Goal: Task Accomplishment & Management: Complete application form

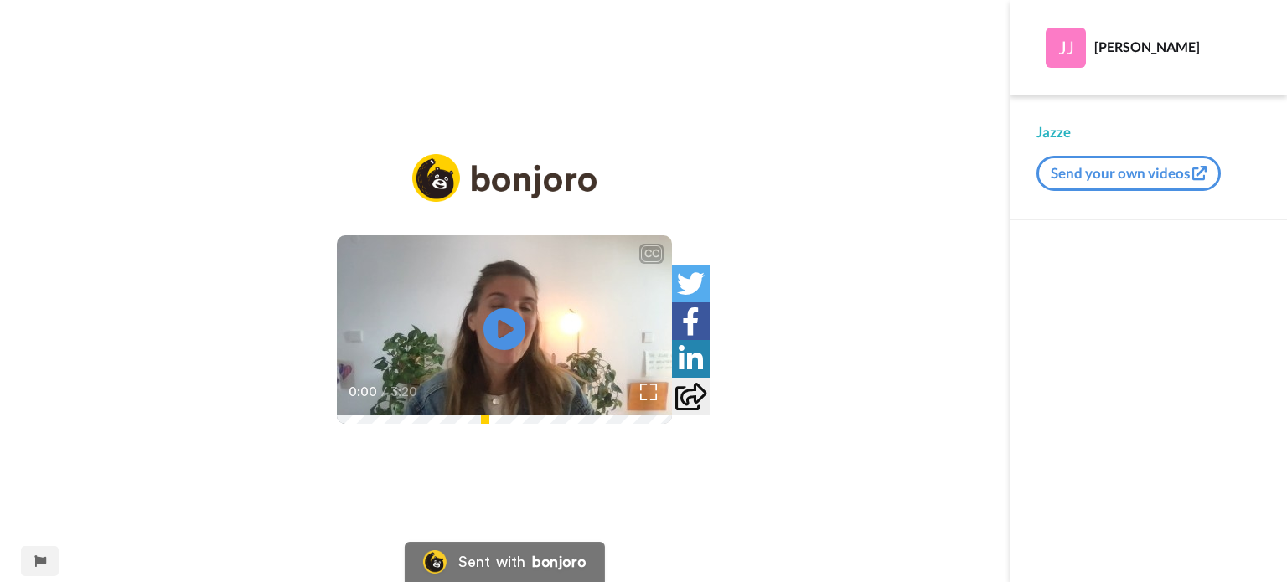
click at [540, 329] on video at bounding box center [504, 329] width 335 height 189
click at [409, 344] on video at bounding box center [504, 329] width 335 height 189
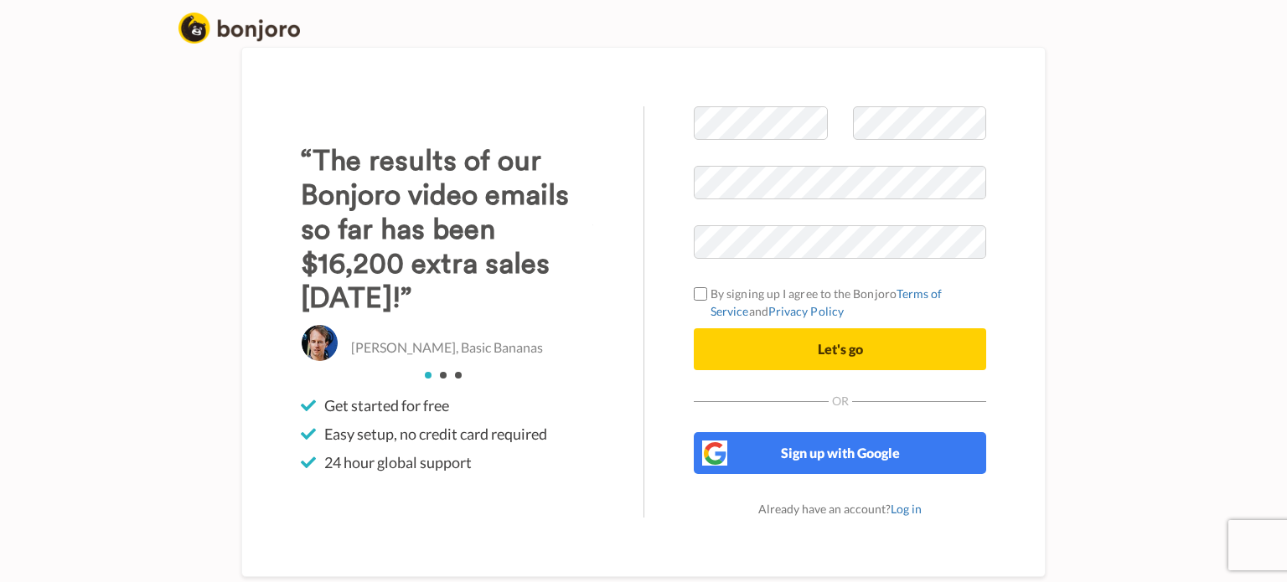
click at [751, 102] on div "Welcome to [PERSON_NAME] By signing up I agree to the Bonjoro Terms of Service …" at bounding box center [643, 312] width 805 height 530
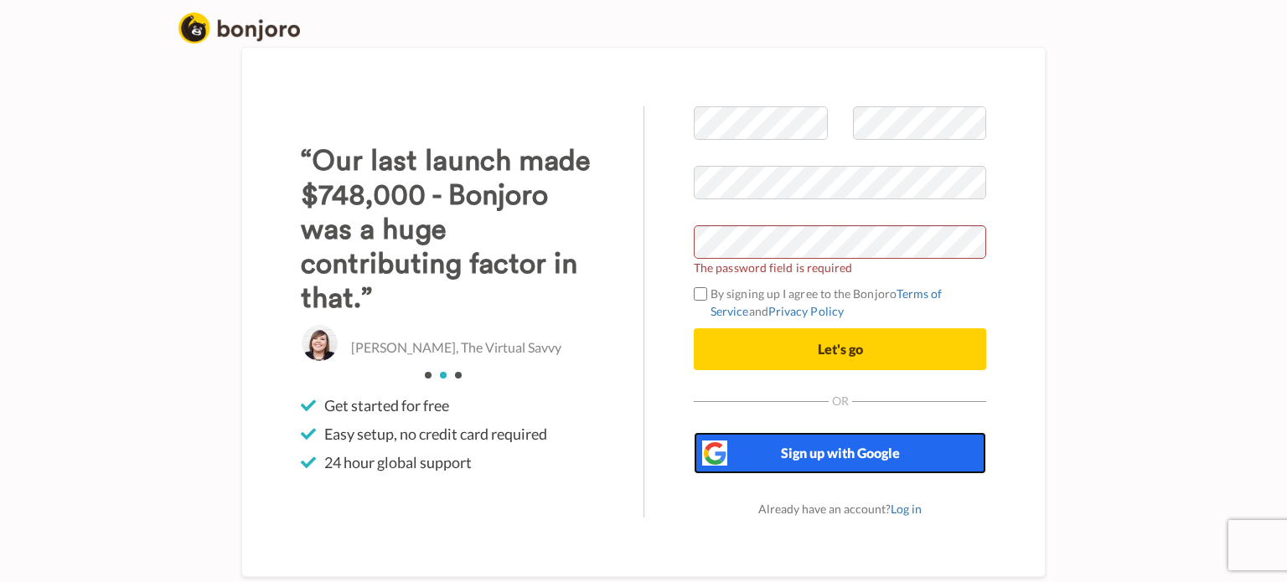
click at [849, 458] on span "Sign up with Google" at bounding box center [840, 453] width 119 height 16
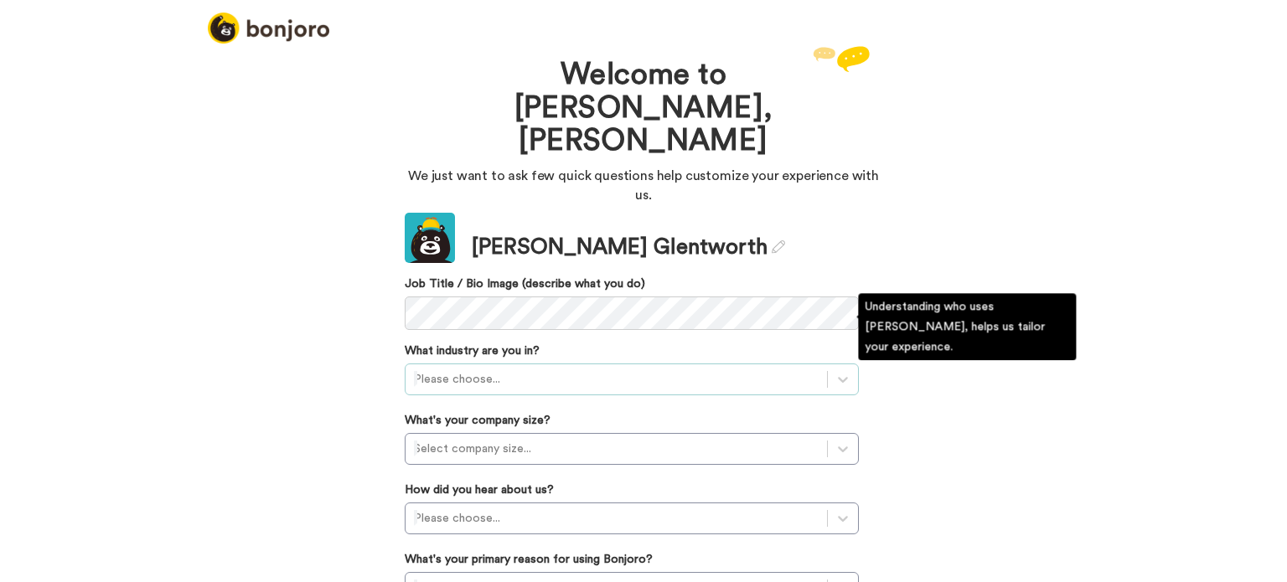
click at [546, 366] on div "Please choose..." at bounding box center [617, 379] width 422 height 27
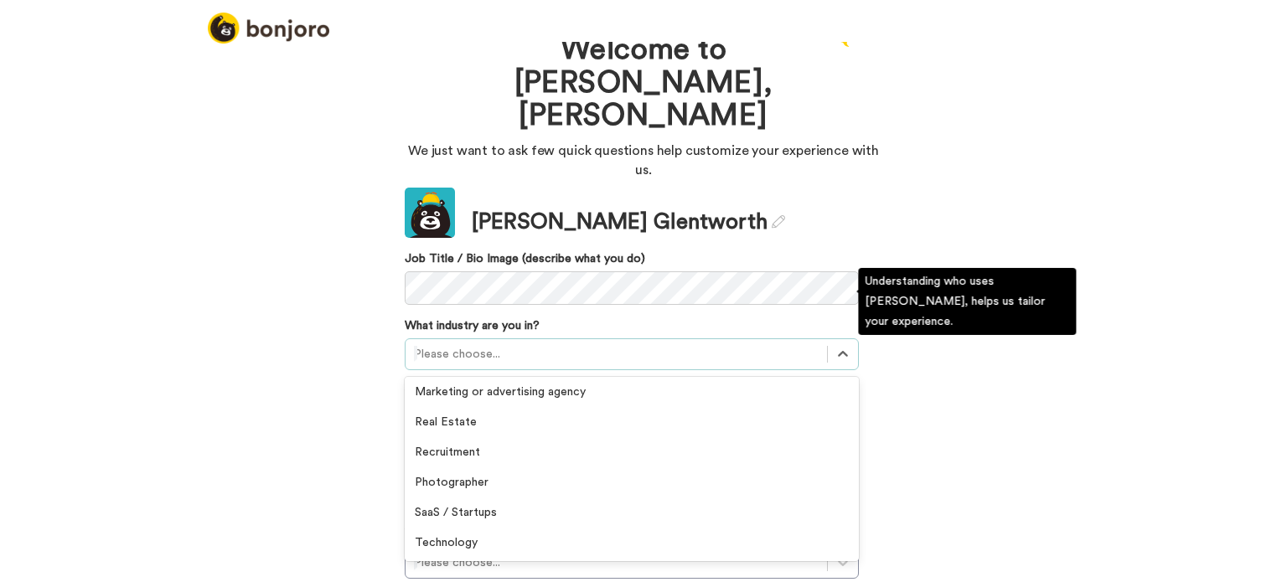
scroll to position [168, 0]
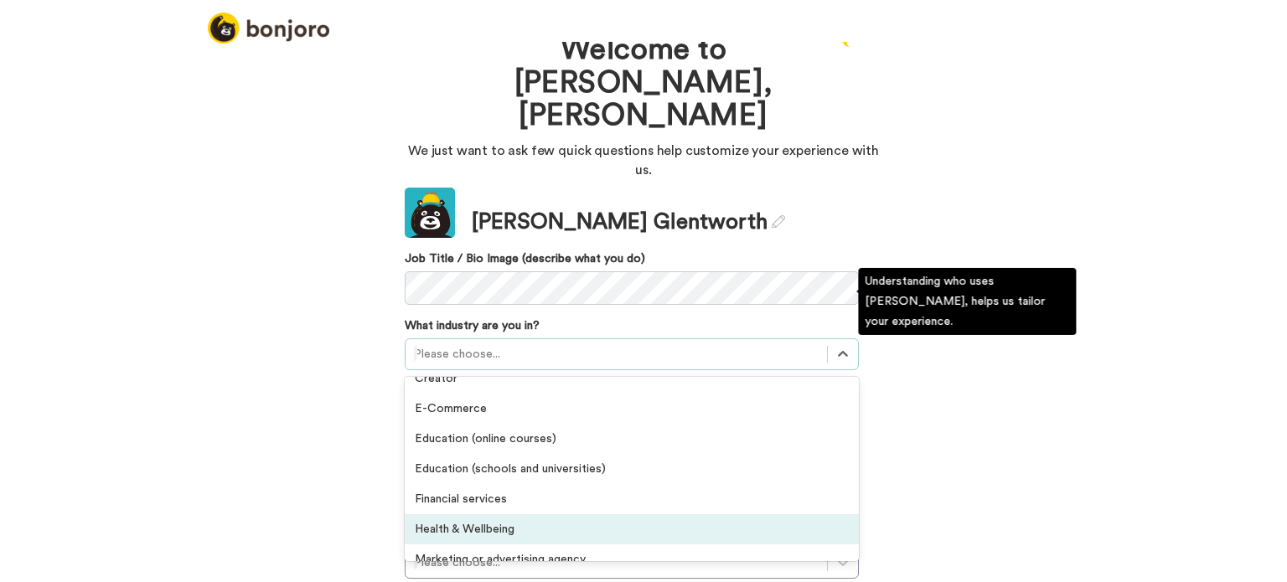
click at [510, 515] on div "Health & Wellbeing" at bounding box center [632, 530] width 454 height 30
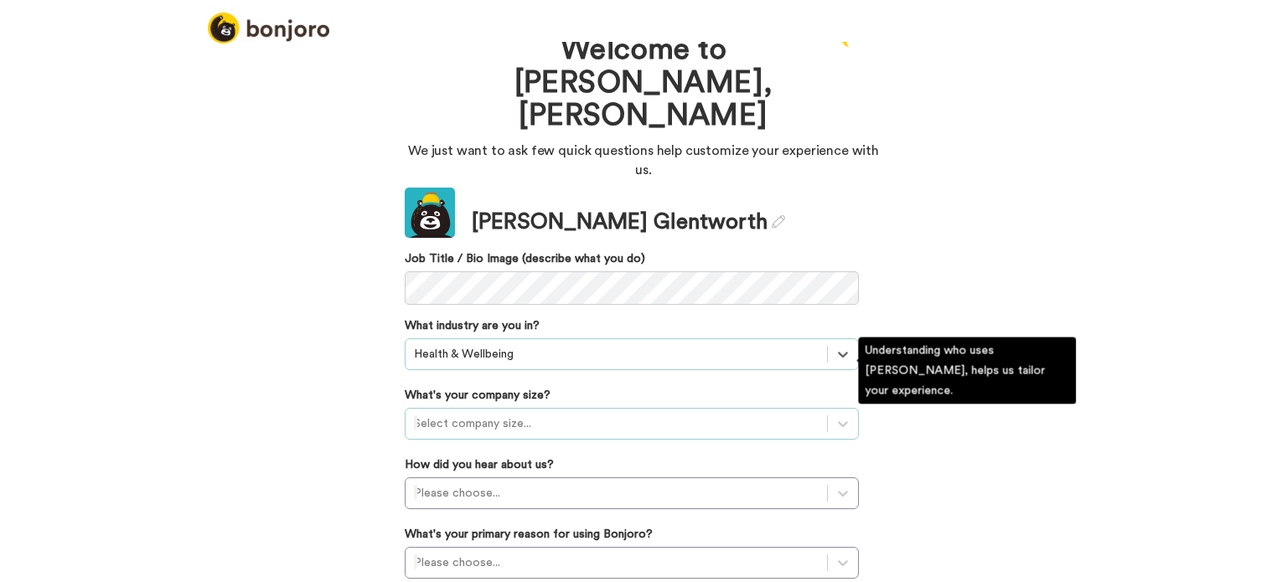
click at [495, 414] on div at bounding box center [616, 424] width 405 height 20
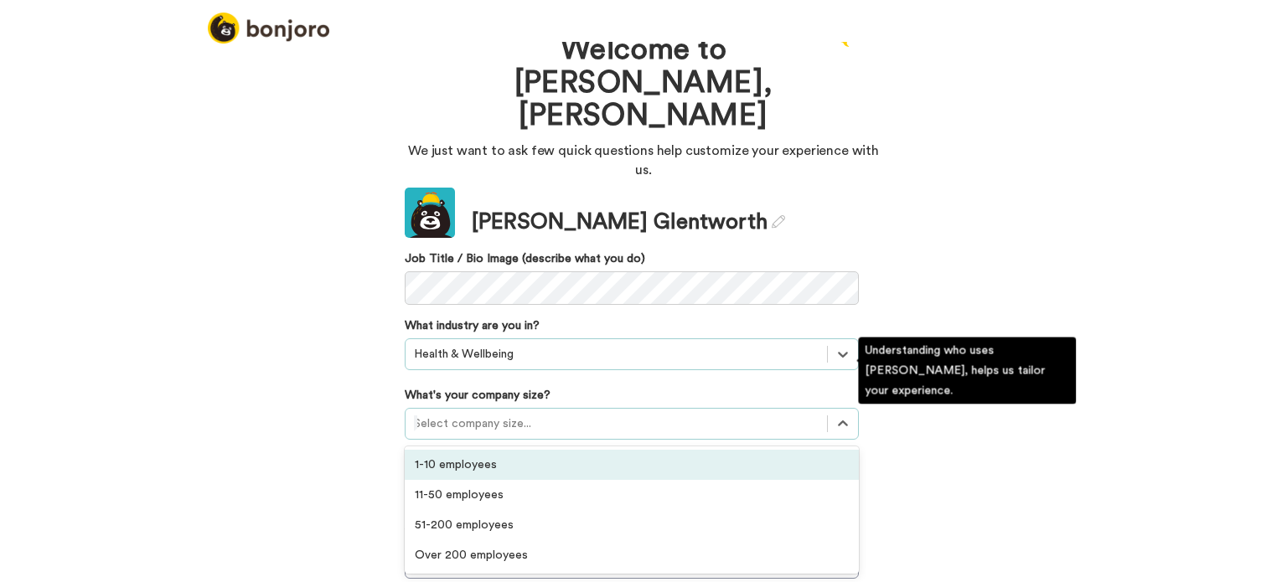
click at [489, 450] on div "1-10 employees" at bounding box center [632, 465] width 454 height 30
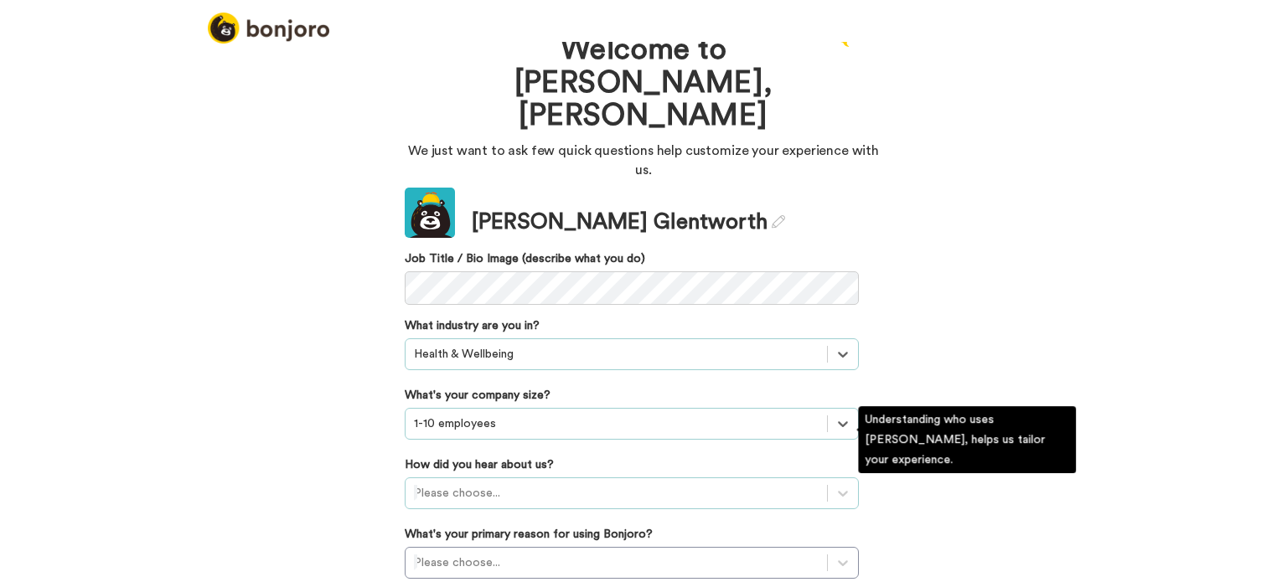
click at [484, 478] on div "Please choose..." at bounding box center [632, 494] width 454 height 32
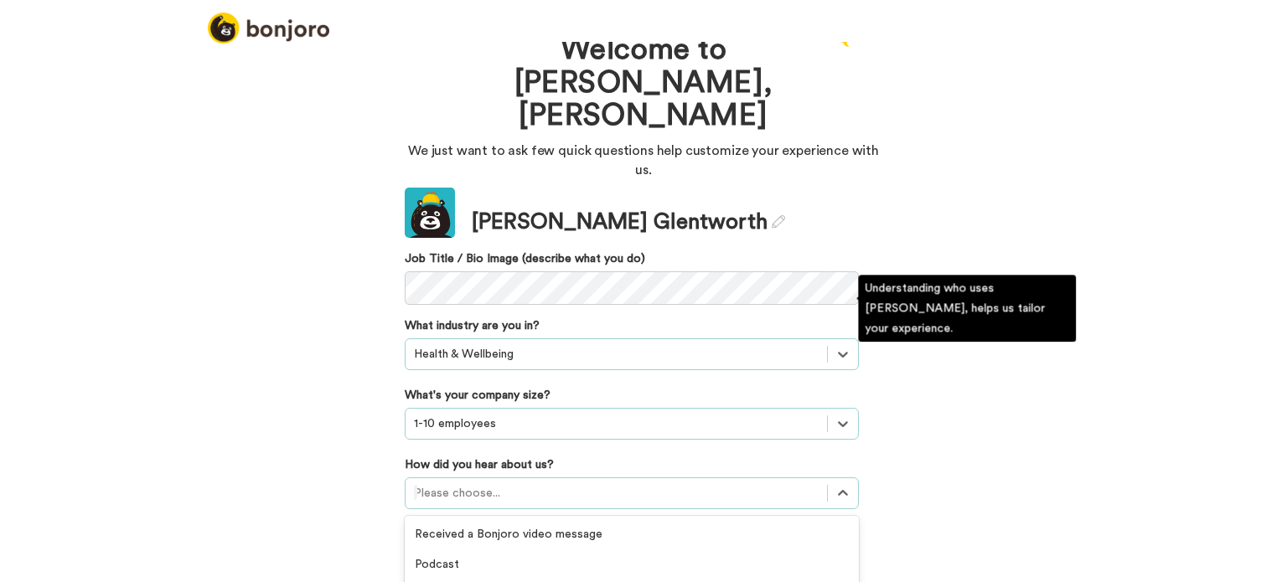
scroll to position [157, 0]
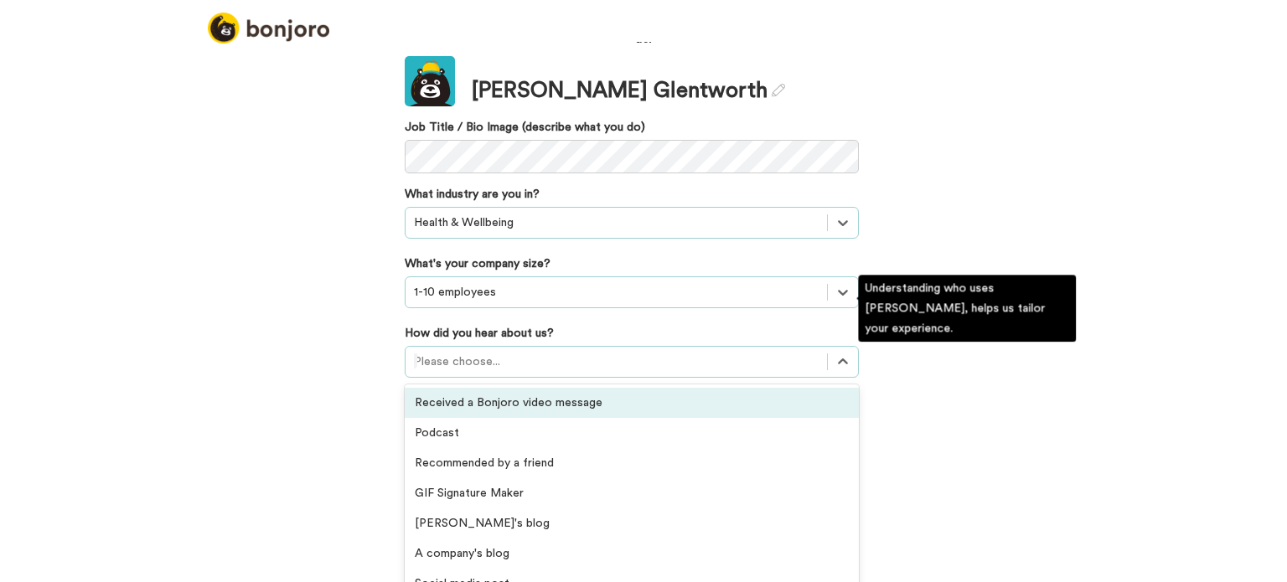
click at [503, 388] on div "Received a Bonjoro video message" at bounding box center [632, 403] width 454 height 30
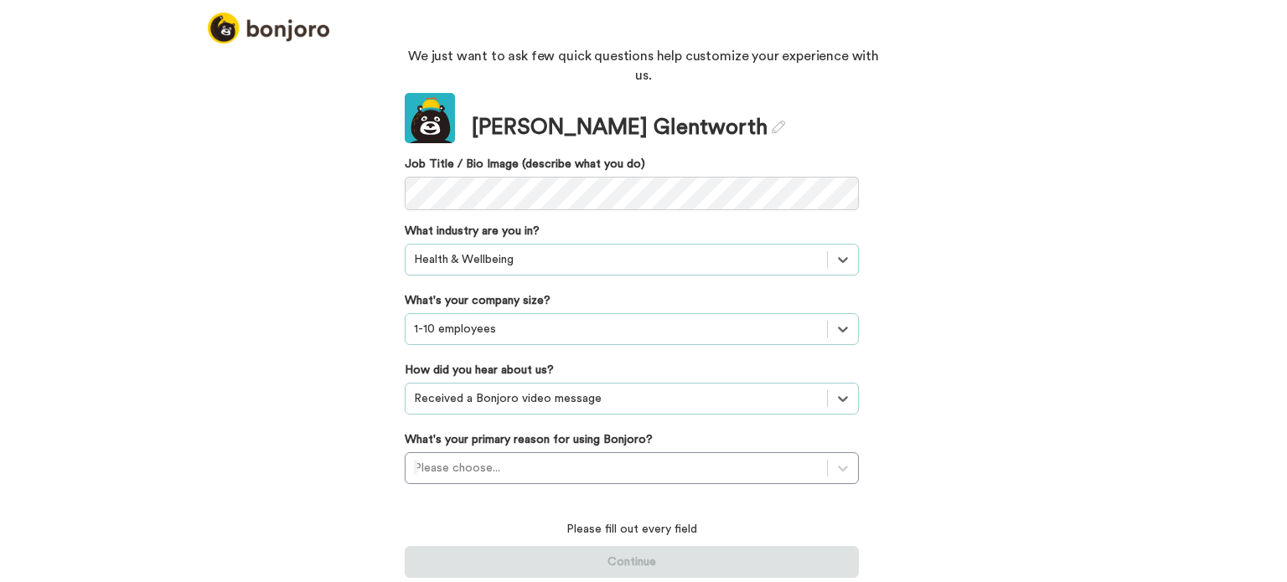
scroll to position [65, 0]
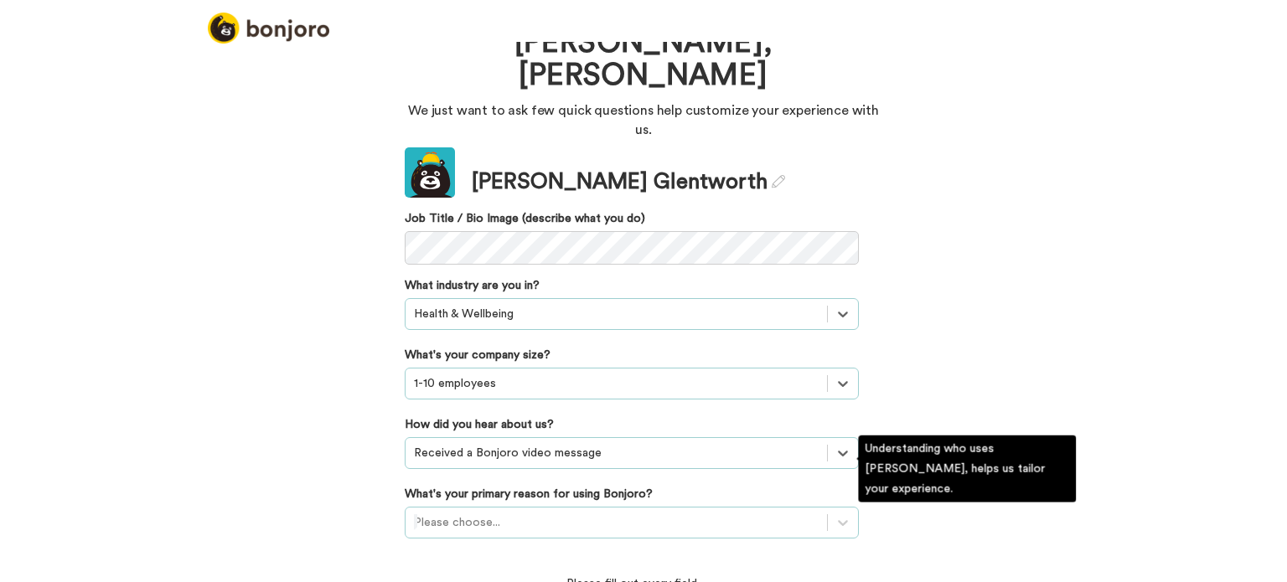
click at [479, 507] on div "Please choose..." at bounding box center [632, 523] width 454 height 32
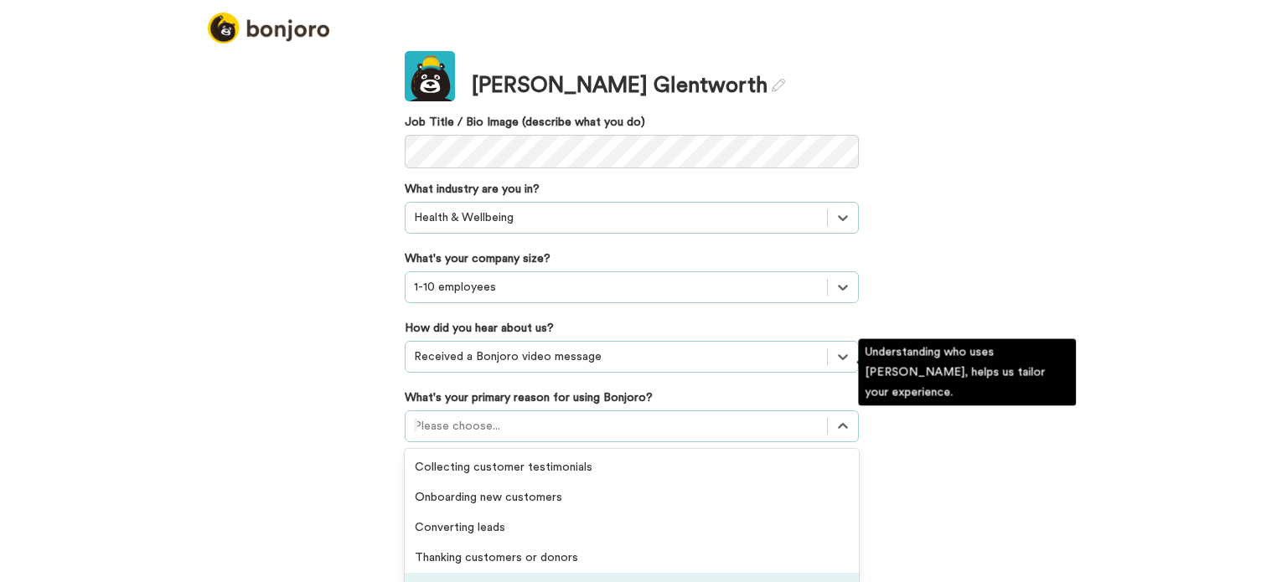
click at [575, 573] on div "Retaining existing customers" at bounding box center [632, 588] width 454 height 30
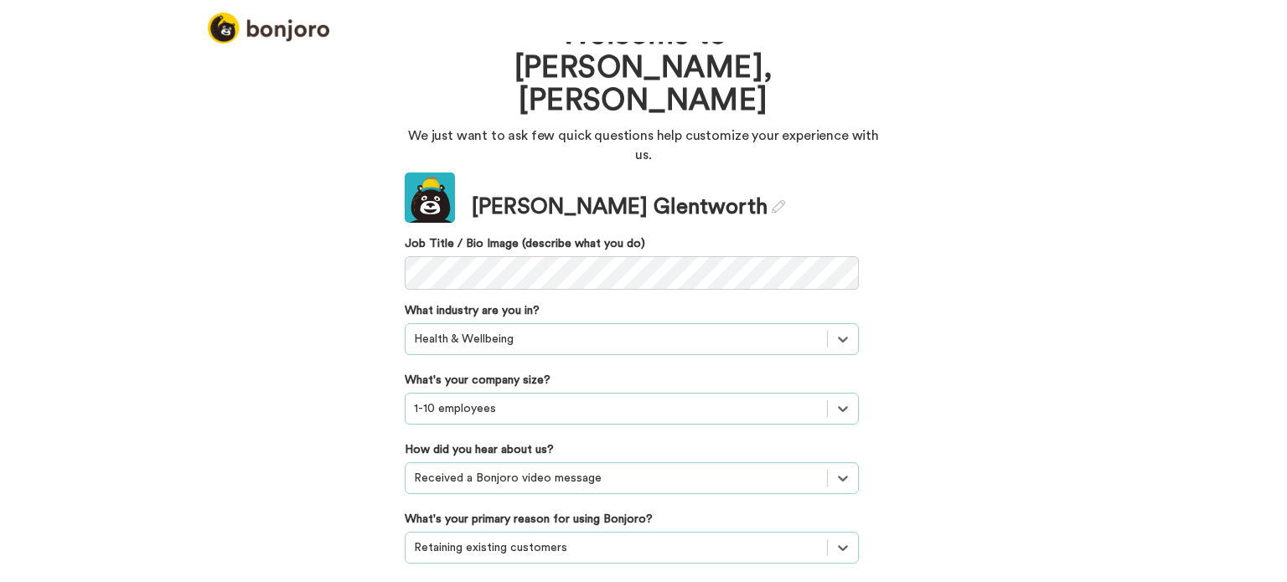
click at [577, 532] on div "option Retaining existing customers, selected. Select is focused ,type to refin…" at bounding box center [632, 548] width 454 height 32
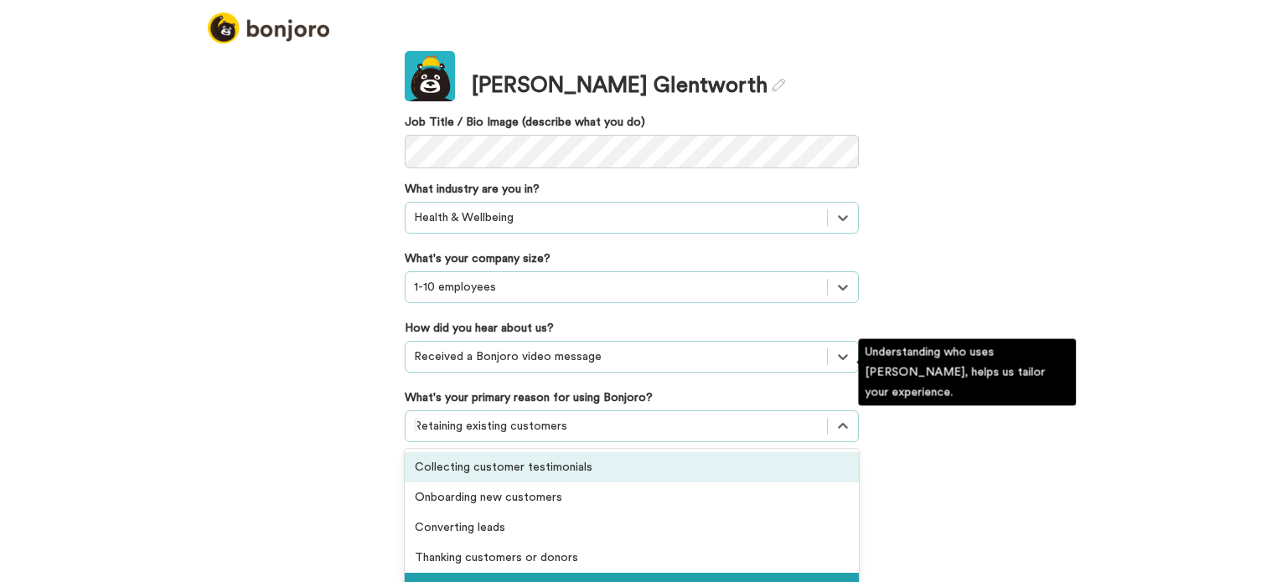
click at [596, 453] on div "Collecting customer testimonials" at bounding box center [632, 468] width 454 height 30
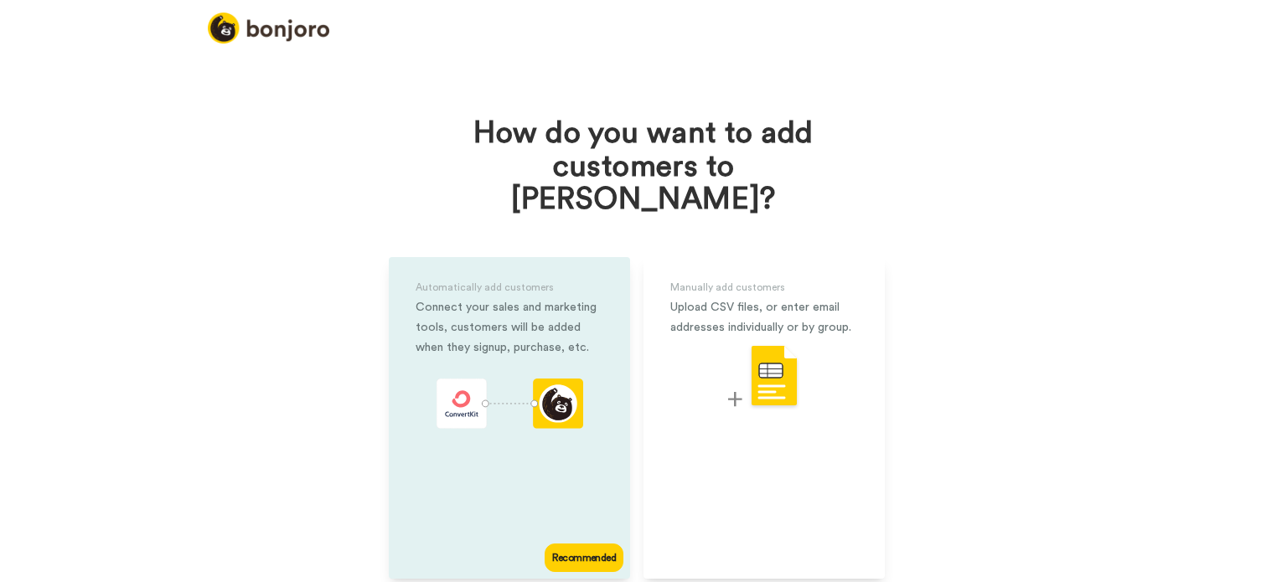
click at [555, 544] on div "Recommended" at bounding box center [584, 558] width 79 height 28
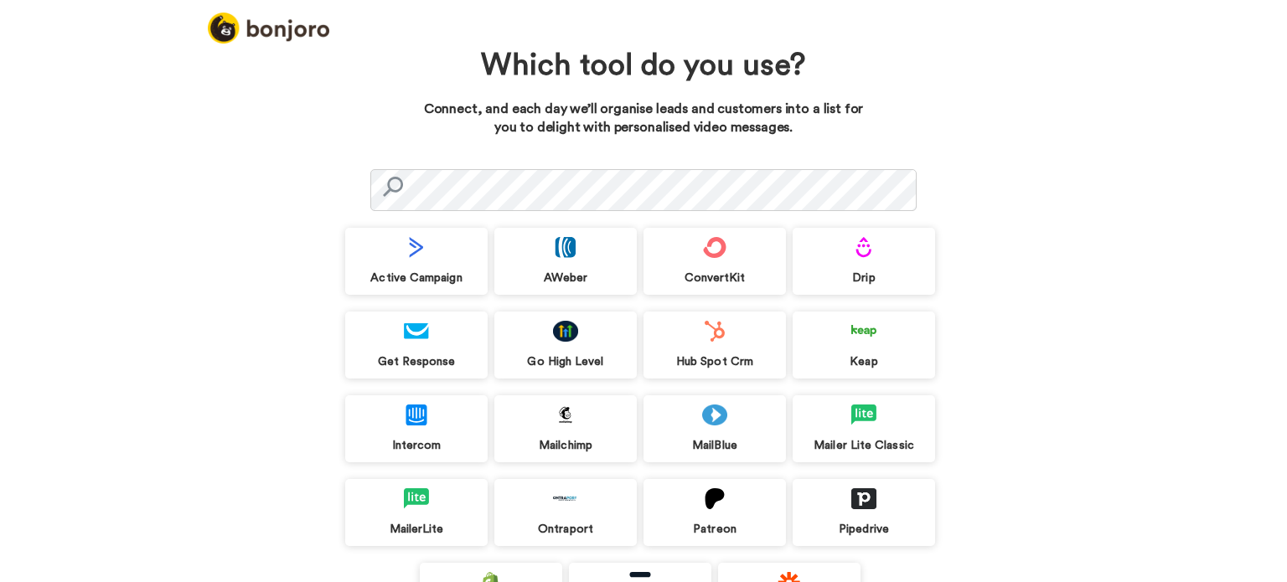
click at [401, 511] on div "MailerLite" at bounding box center [416, 512] width 142 height 67
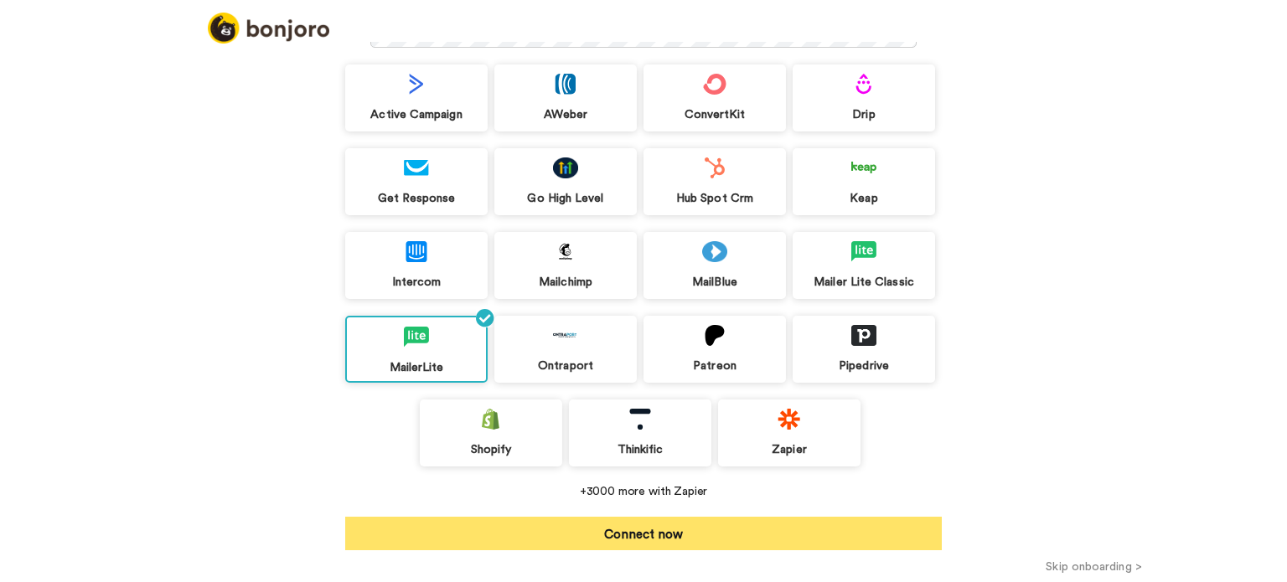
click at [831, 527] on button "Connect now" at bounding box center [643, 534] width 597 height 34
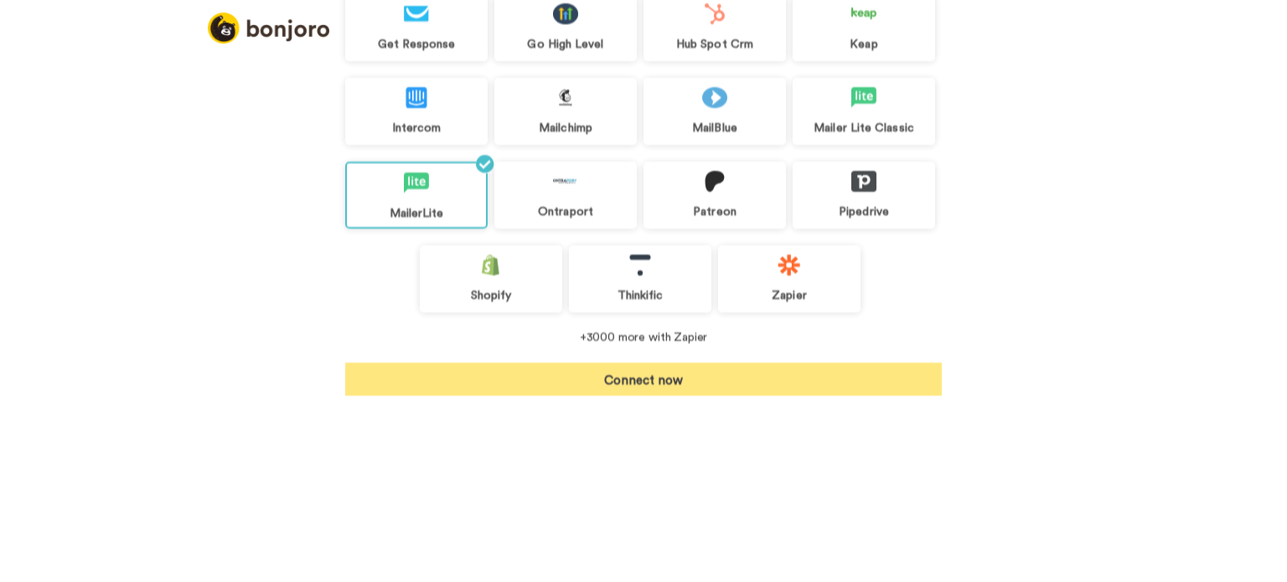
scroll to position [137, 0]
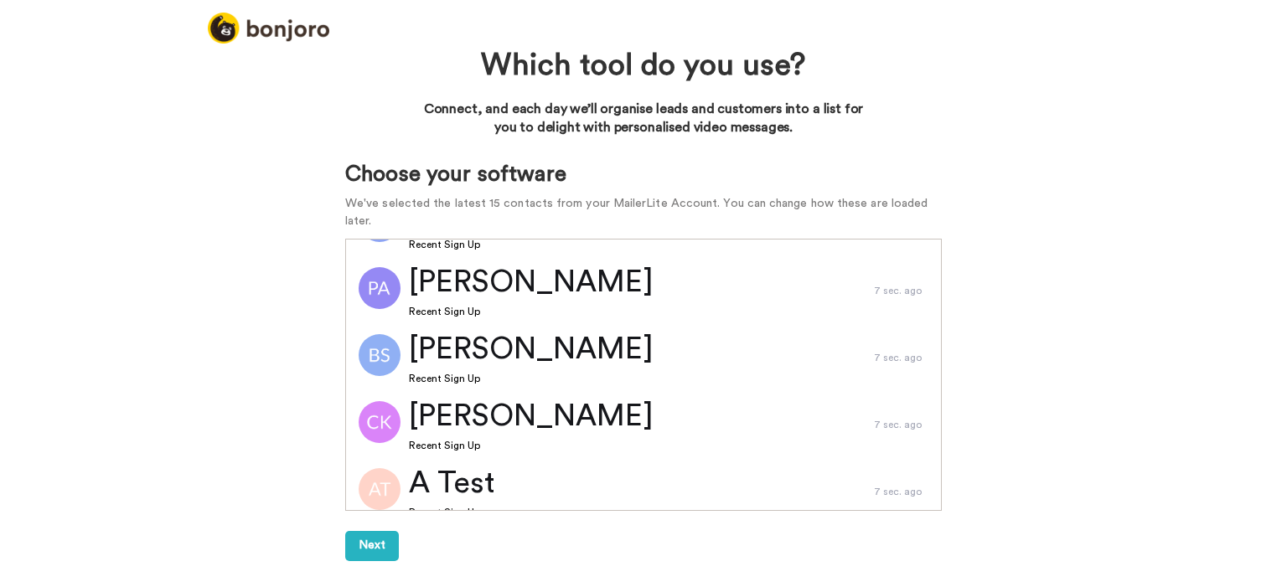
scroll to position [734, 0]
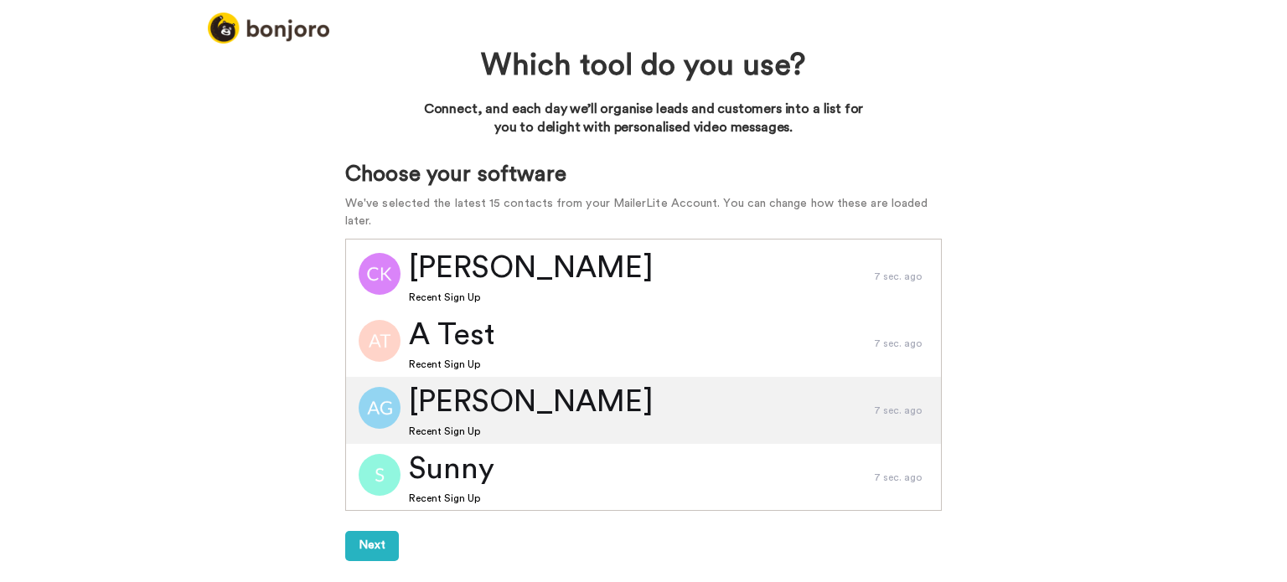
click at [683, 396] on div "Aisha G Recent Sign Up" at bounding box center [610, 410] width 528 height 67
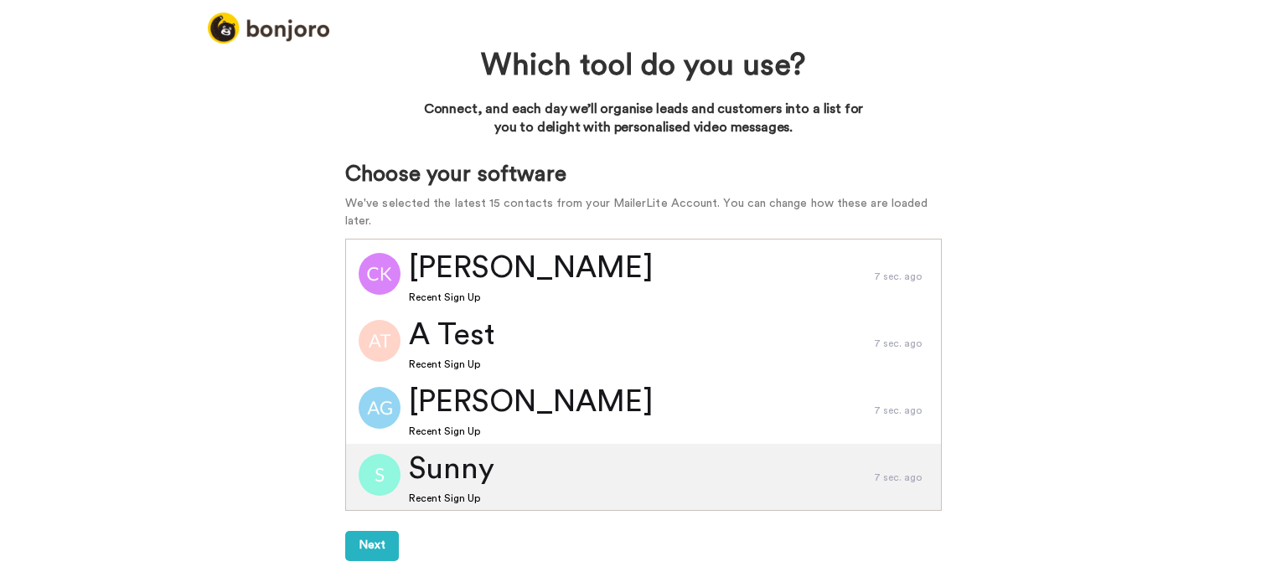
click at [486, 448] on span "Sunny" at bounding box center [451, 469] width 85 height 43
click at [831, 459] on div "Sunny Recent Sign Up" at bounding box center [610, 477] width 528 height 67
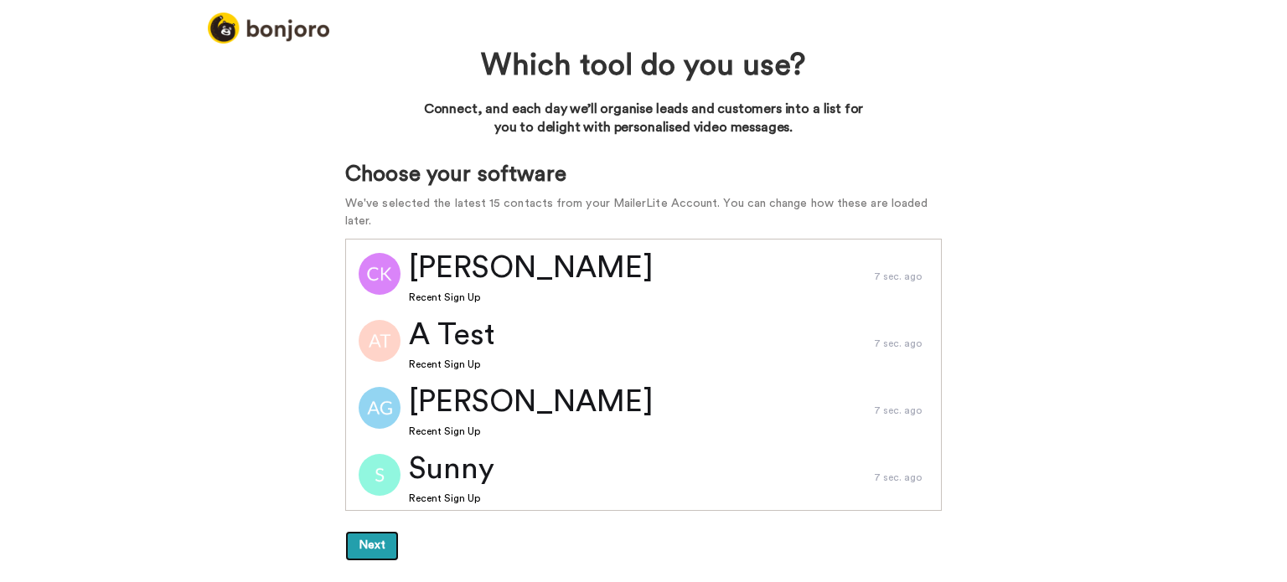
click at [355, 531] on button "Next" at bounding box center [372, 546] width 54 height 30
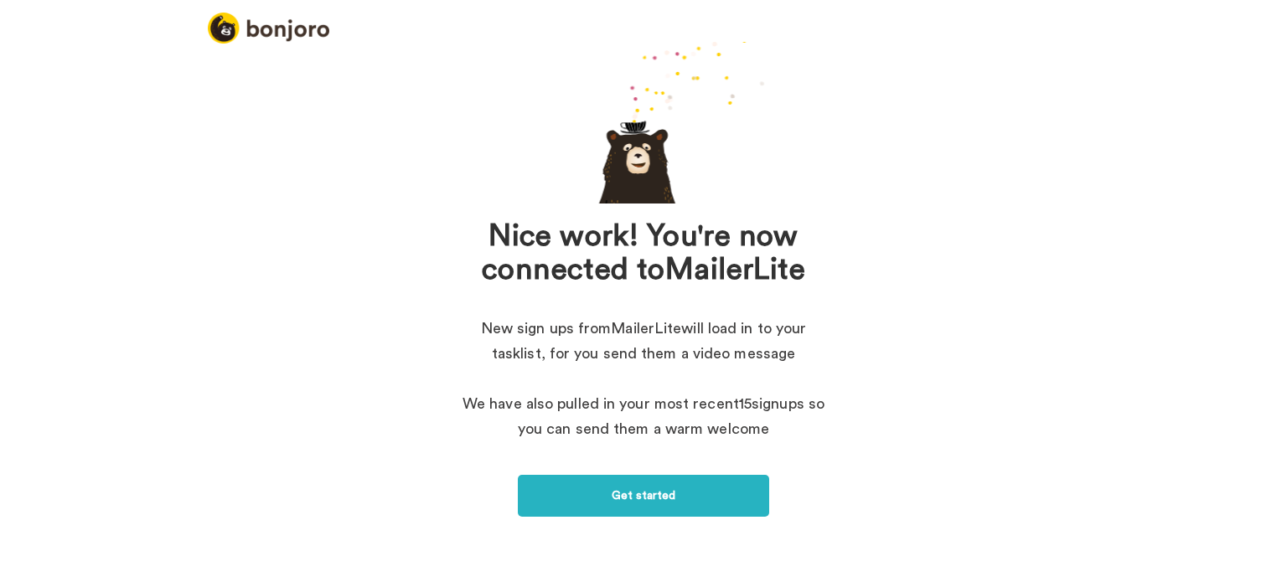
scroll to position [104, 0]
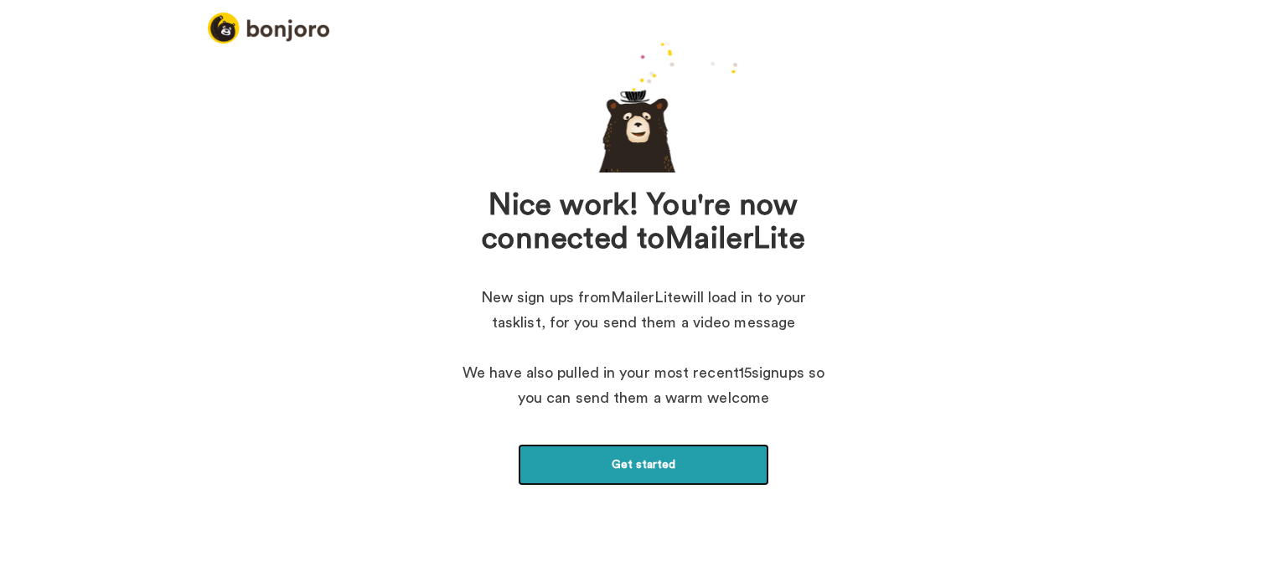
click at [660, 472] on link "Get started" at bounding box center [643, 465] width 251 height 42
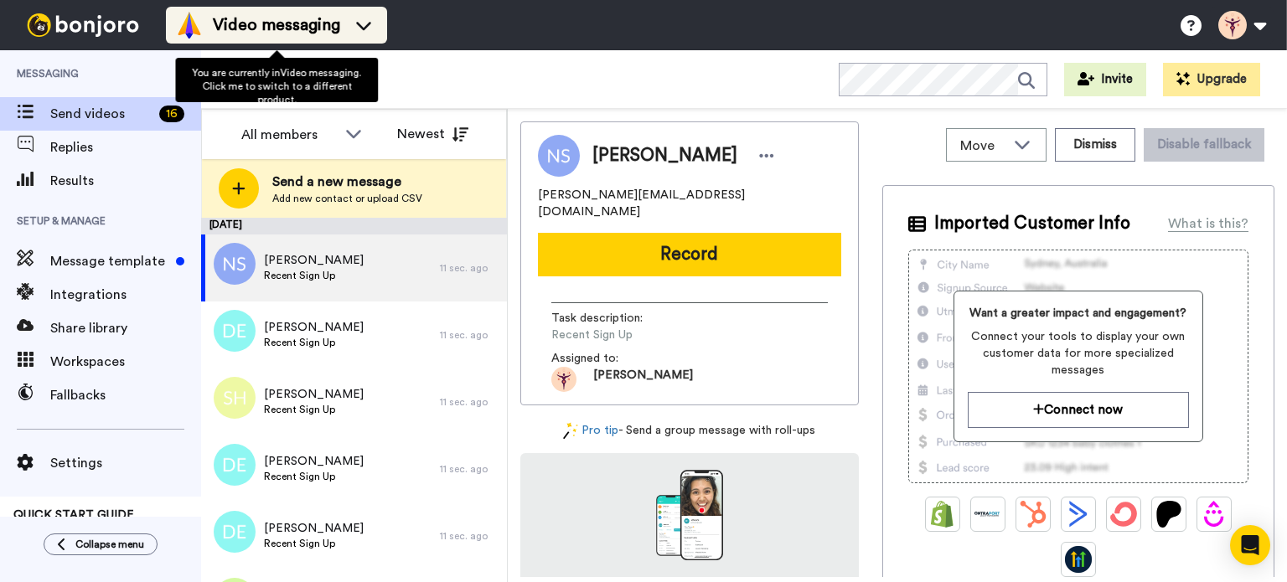
click at [365, 33] on icon at bounding box center [363, 25] width 27 height 17
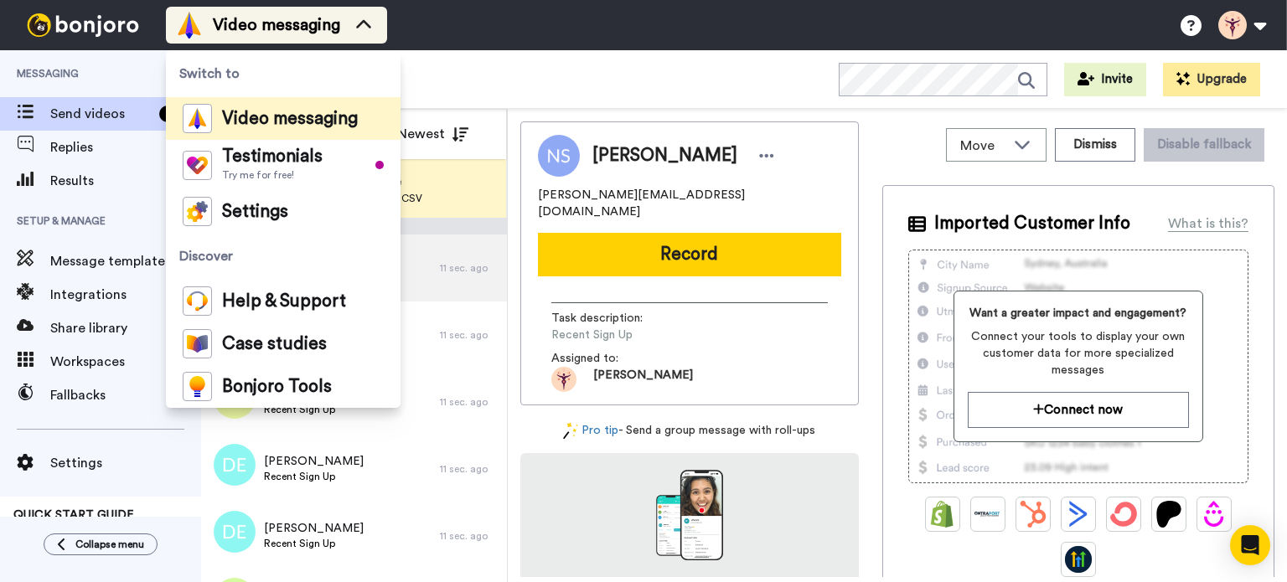
click at [365, 33] on icon at bounding box center [363, 25] width 27 height 17
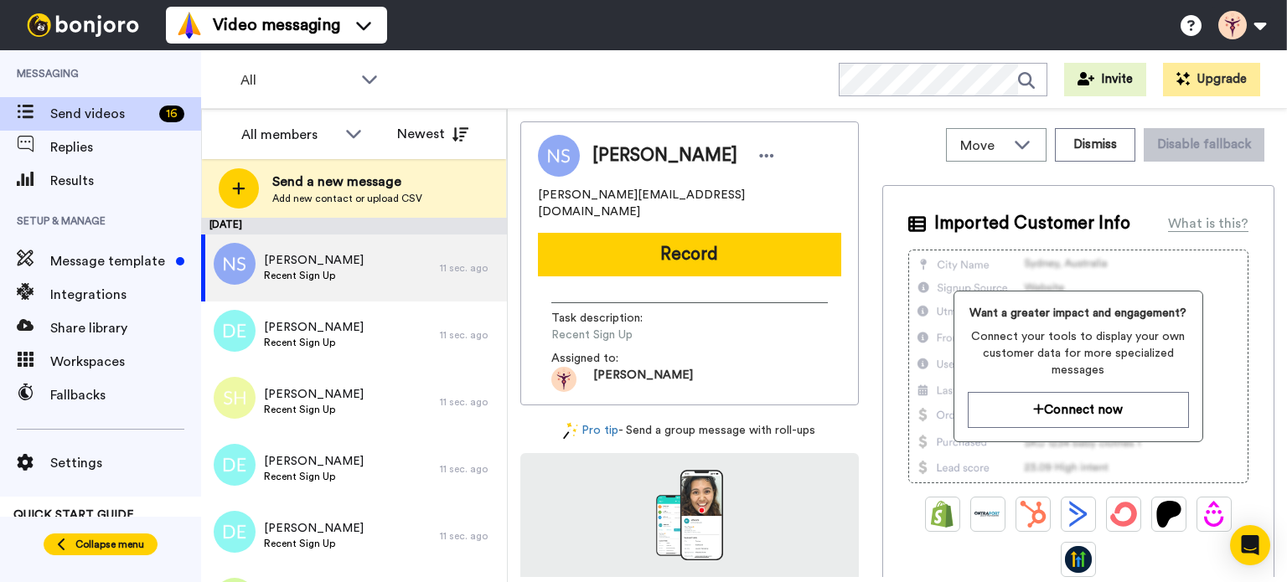
click at [77, 549] on span "Collapse menu" at bounding box center [109, 544] width 69 height 13
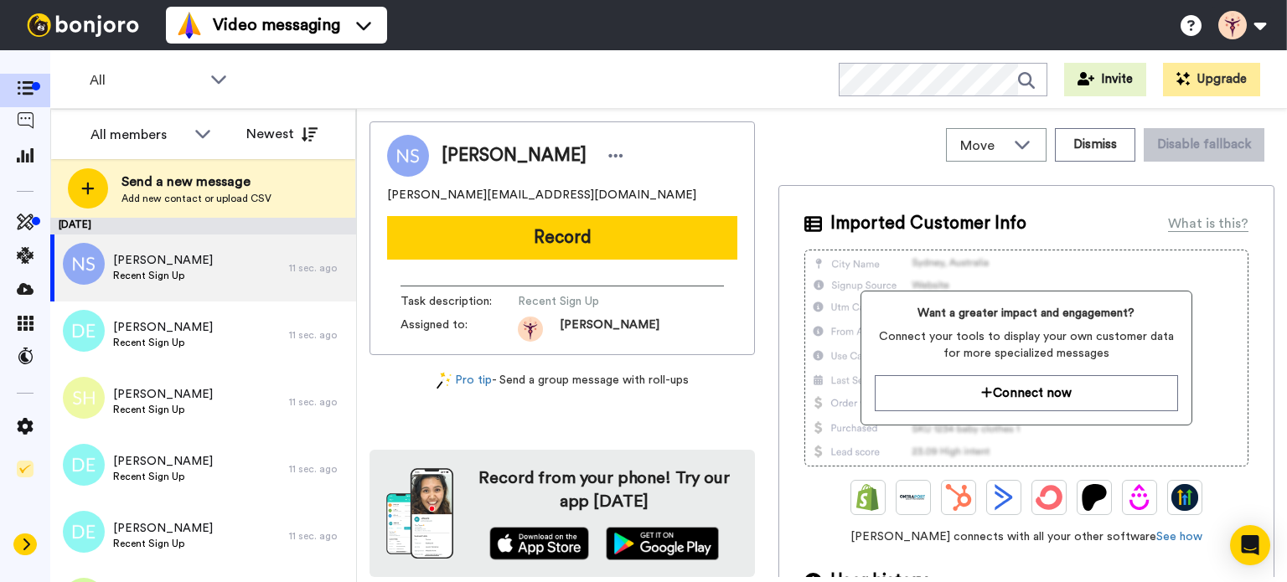
click at [24, 545] on icon at bounding box center [26, 544] width 10 height 13
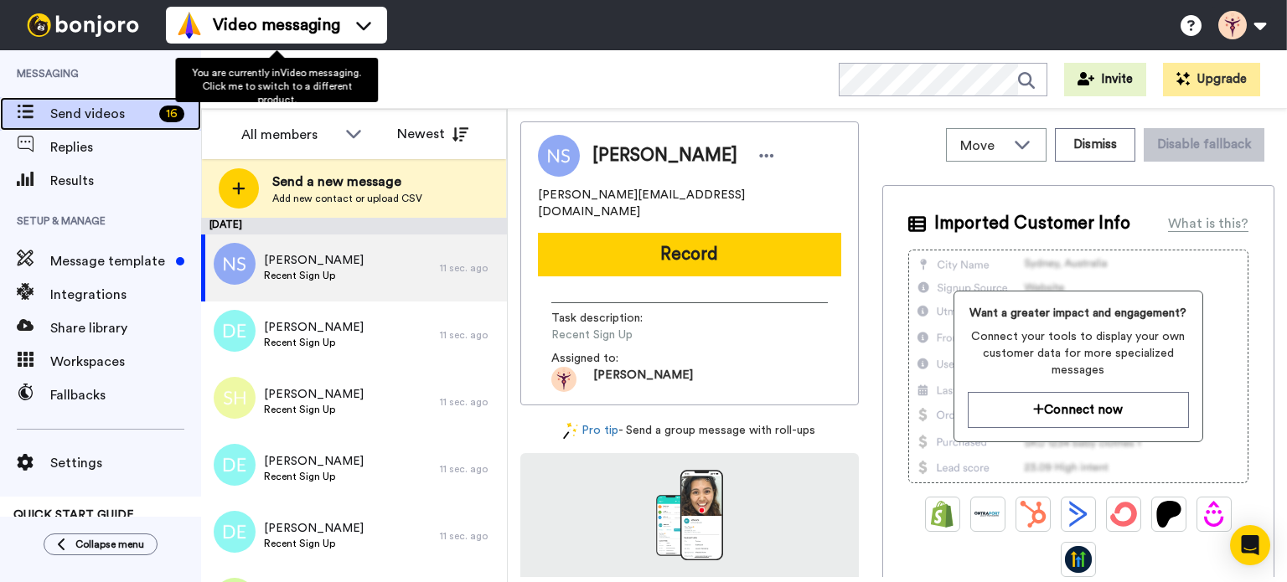
click at [122, 122] on span "Send videos" at bounding box center [101, 114] width 102 height 20
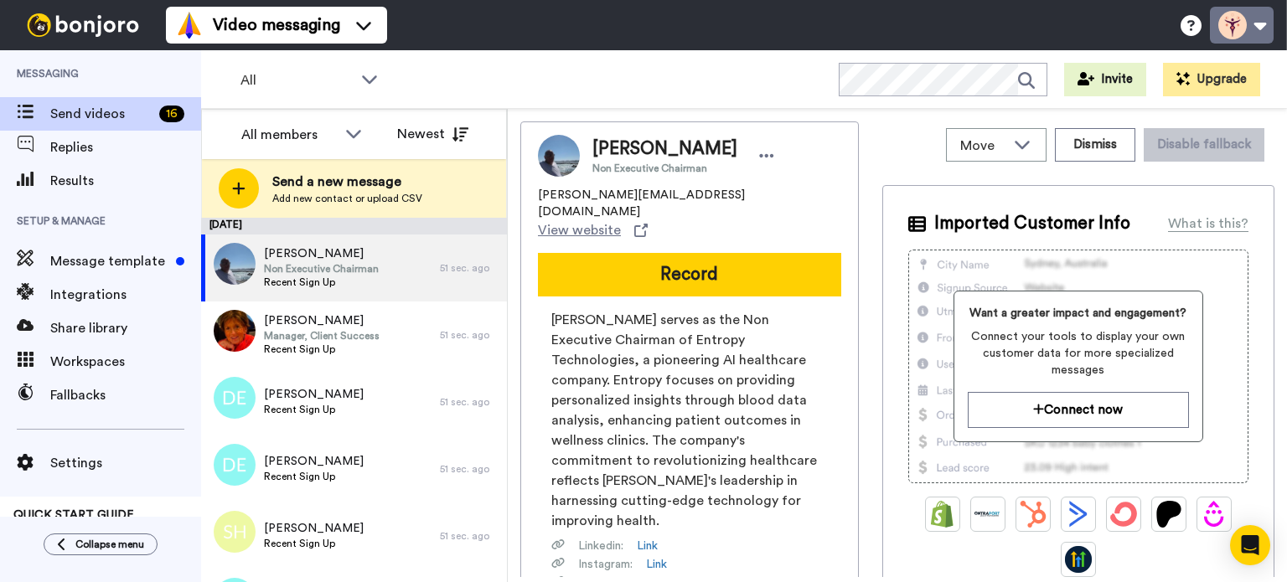
click at [1255, 22] on button at bounding box center [1242, 25] width 64 height 37
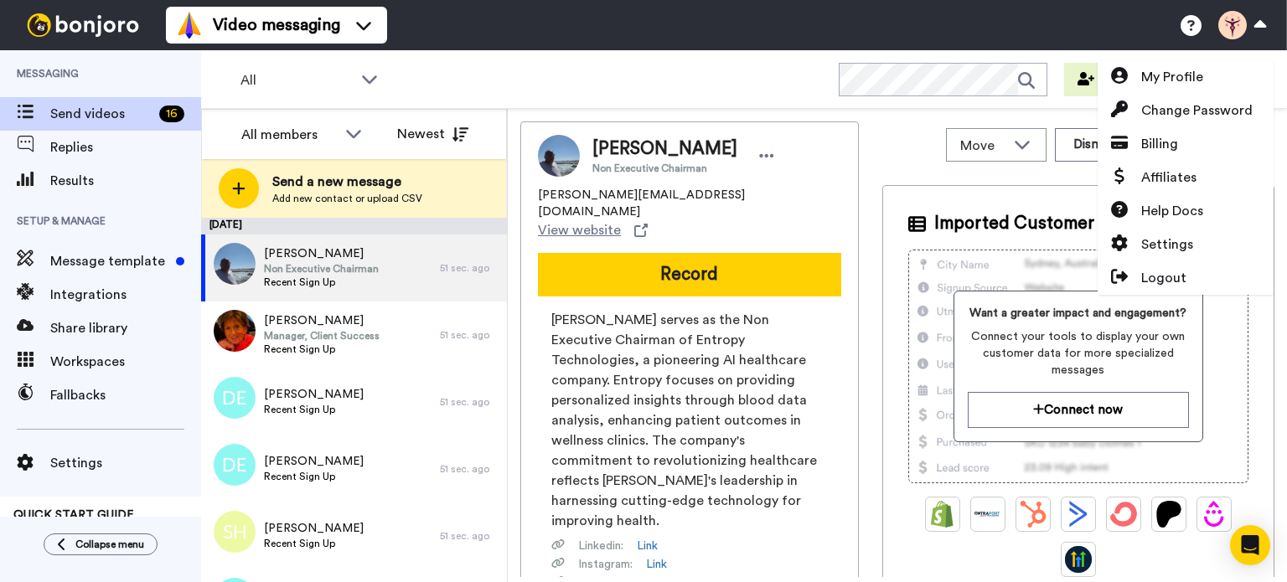
click at [655, 75] on div "All WORKSPACES View all All Default Task List + Add a new workspace Invite Upgr…" at bounding box center [744, 79] width 1086 height 59
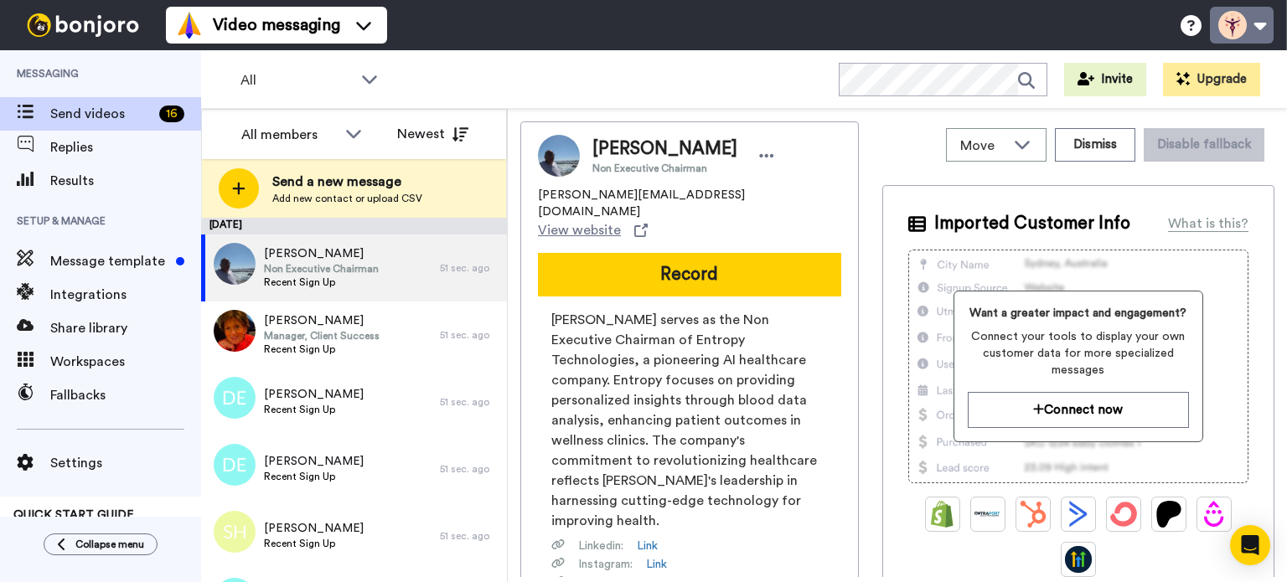
click at [1250, 31] on button at bounding box center [1242, 25] width 64 height 37
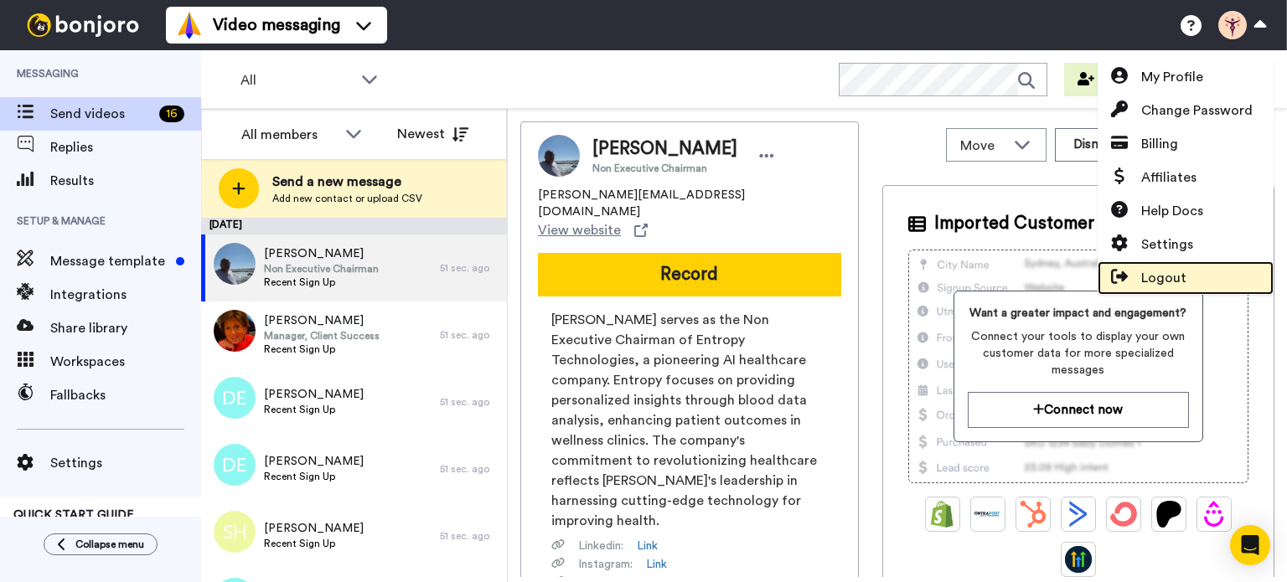
click at [1147, 280] on span "Logout" at bounding box center [1163, 278] width 45 height 20
